Goal: Find specific page/section: Find specific page/section

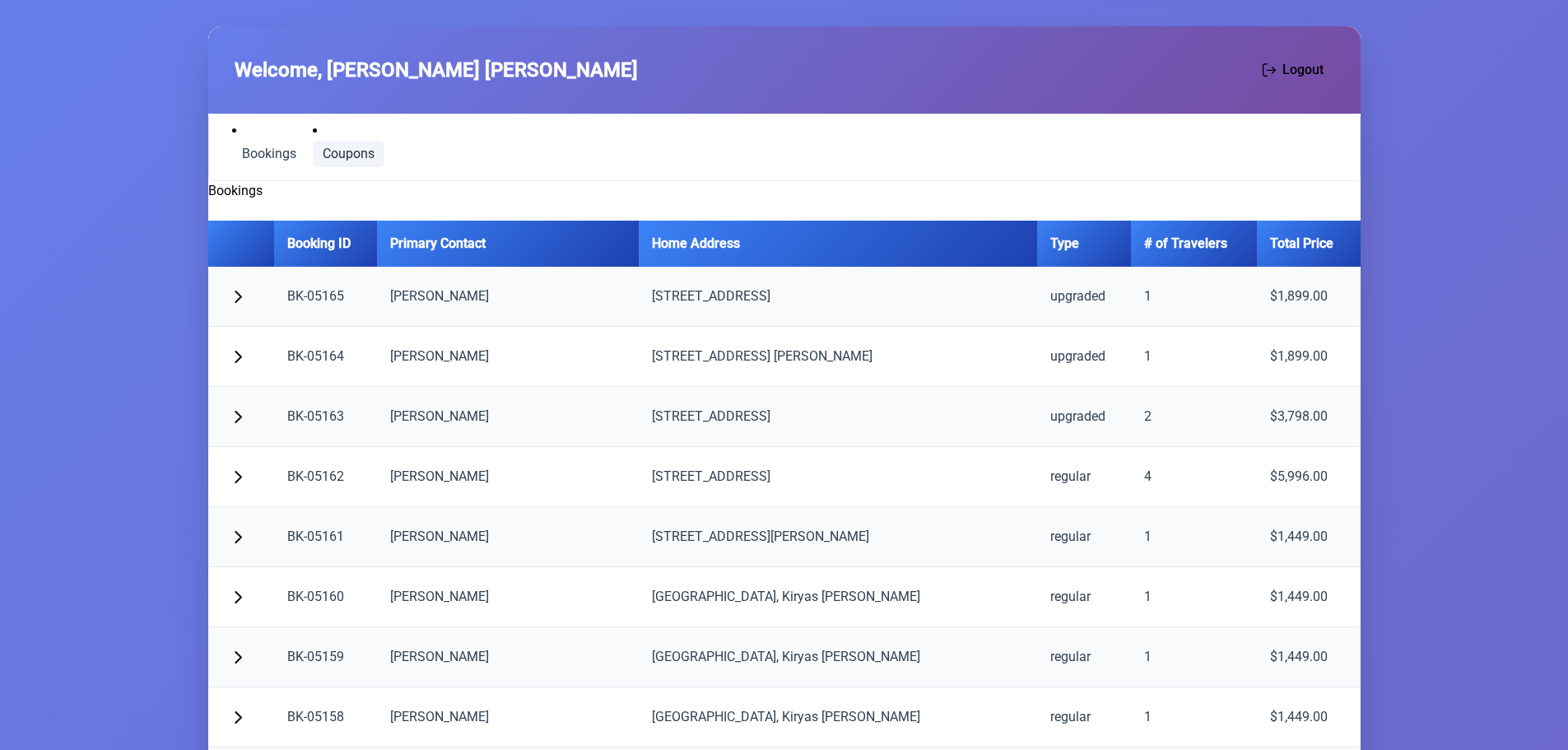
click at [328, 156] on span "Coupons" at bounding box center [349, 153] width 51 height 13
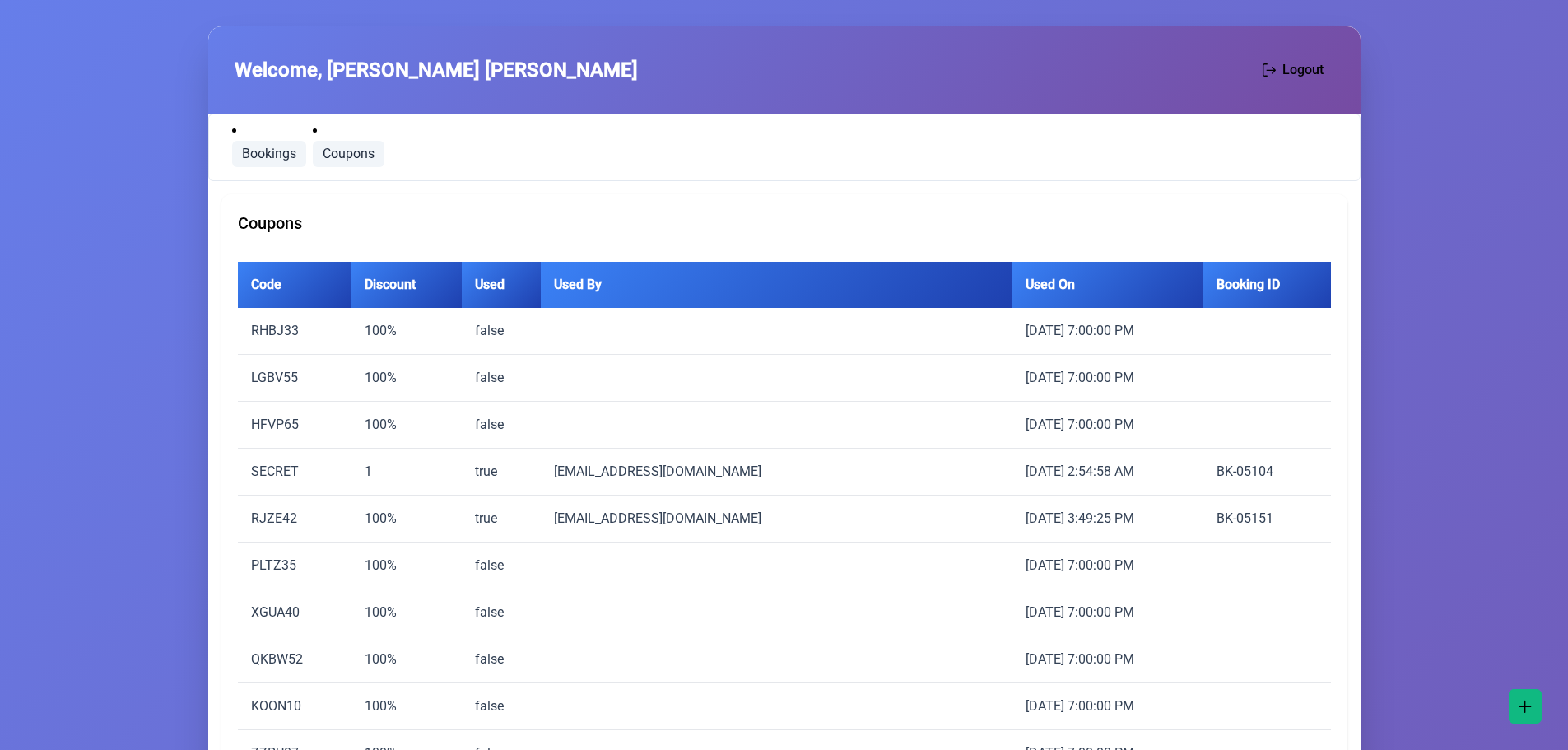
click at [276, 153] on span "Bookings" at bounding box center [269, 153] width 54 height 13
